Goal: Information Seeking & Learning: Check status

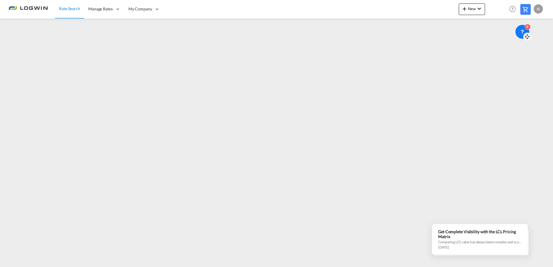
click at [527, 38] on icon at bounding box center [527, 37] width 6 height 6
